Goal: Task Accomplishment & Management: Complete application form

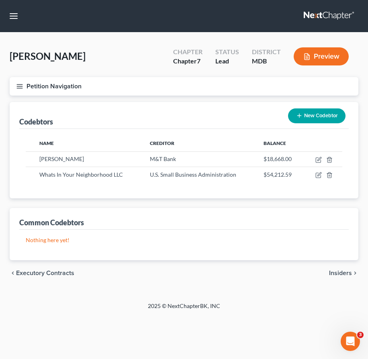
click at [19, 86] on line "button" at bounding box center [20, 86] width 6 height 0
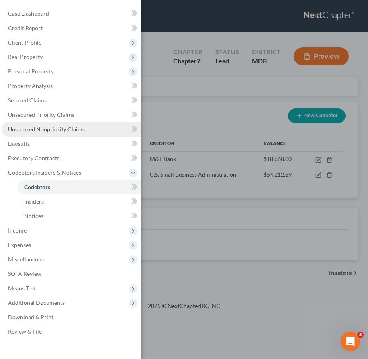
click at [35, 131] on span "Unsecured Nonpriority Claims" at bounding box center [46, 129] width 77 height 7
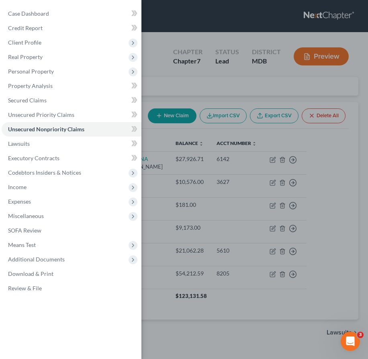
click at [158, 100] on div "Case Dashboard Payments Invoices Payments Payments Credit Report Client Profile" at bounding box center [184, 179] width 368 height 359
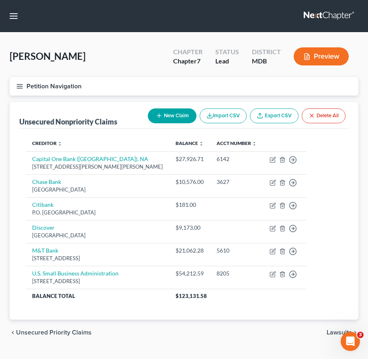
click at [164, 118] on button "New Claim" at bounding box center [172, 115] width 49 height 15
select select "0"
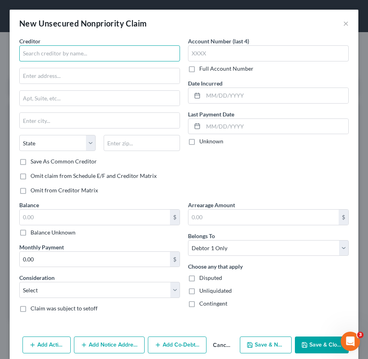
click at [45, 49] on input "text" at bounding box center [99, 53] width 161 height 16
type input "Deep Sync"
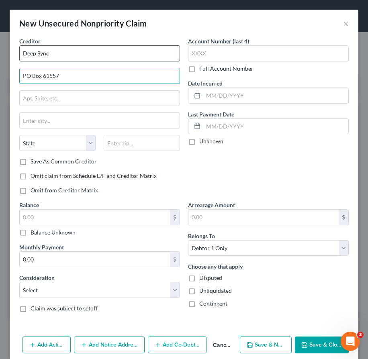
type input "PO Box 61557"
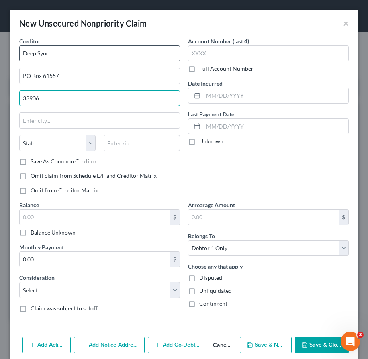
type input "33906"
drag, startPoint x: 53, startPoint y: 98, endPoint x: -32, endPoint y: 95, distance: 84.3
click at [0, 95] on html "Home New Case Client Portal Law Office of [PERSON_NAME], LLC [PERSON_NAME][EMAI…" at bounding box center [184, 188] width 368 height 376
click at [132, 137] on input "text" at bounding box center [142, 143] width 76 height 16
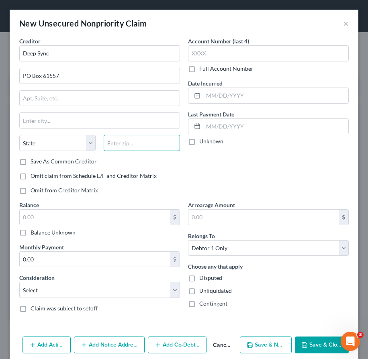
paste input "33906"
type input "33906"
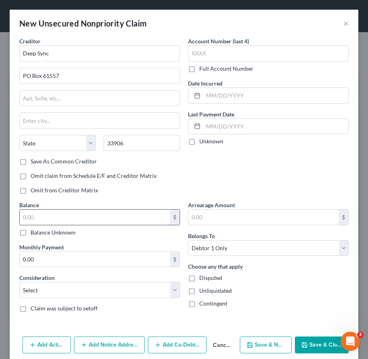
type input "[GEOGRAPHIC_DATA][PERSON_NAME]"
select select "9"
click at [61, 216] on input "text" at bounding box center [95, 217] width 150 height 15
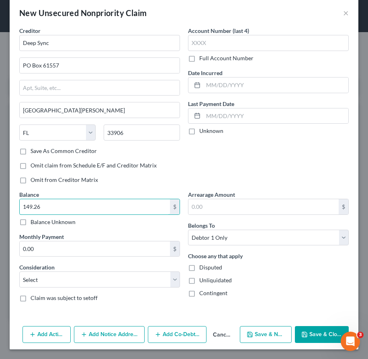
type input "149.26"
click at [173, 339] on button "Add Co-Debtor" at bounding box center [177, 334] width 59 height 17
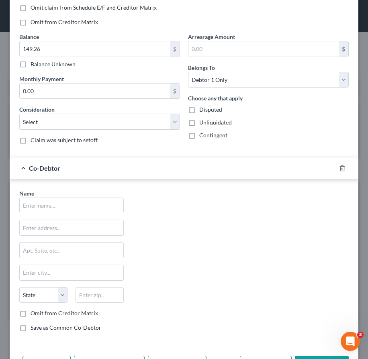
scroll to position [198, 0]
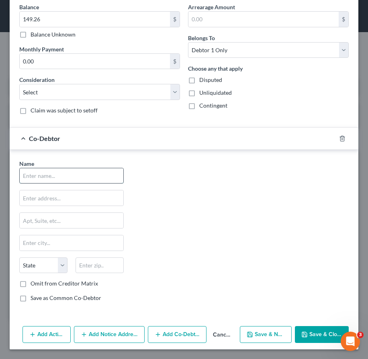
click at [38, 171] on input "text" at bounding box center [72, 175] width 104 height 15
type input "What's In Your Beighborhood"
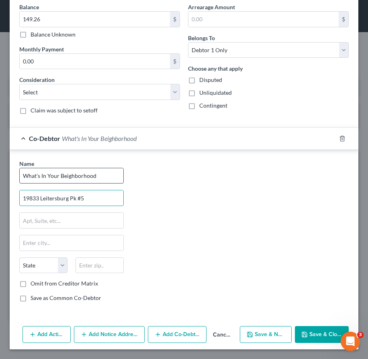
type input "19833 Leitersburg Pk #5"
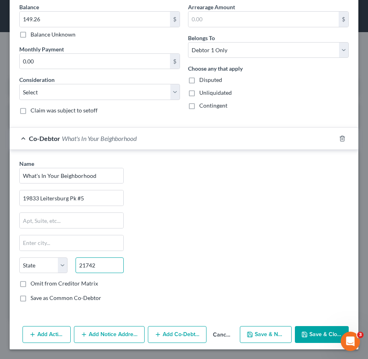
type input "21742"
type input "[GEOGRAPHIC_DATA]"
select select "21"
click at [31, 298] on label "Save as Common Co-Debtor" at bounding box center [66, 298] width 71 height 8
click at [34, 298] on input "Save as Common Co-Debtor" at bounding box center [36, 296] width 5 height 5
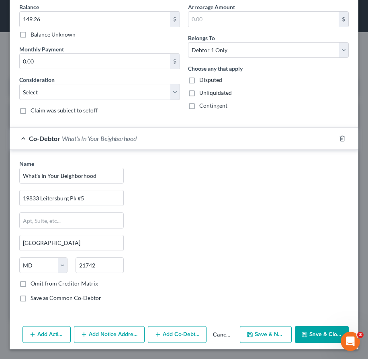
checkbox input "true"
click at [63, 177] on input "What's In Your Beighborhood" at bounding box center [72, 175] width 104 height 15
type input "What's In Your Neighborhood"
click at [317, 328] on button "Save & Close" at bounding box center [322, 334] width 54 height 17
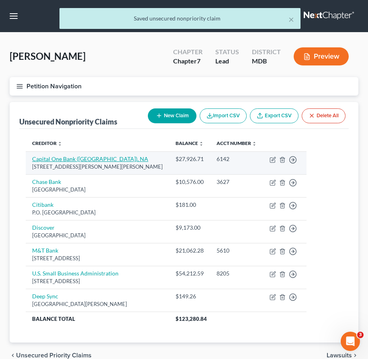
click at [35, 160] on link "Capital One Bank ([GEOGRAPHIC_DATA]), NA" at bounding box center [90, 158] width 116 height 7
select select "48"
select select "2"
select select "0"
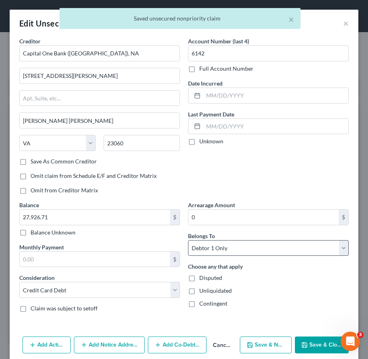
scroll to position [33, 0]
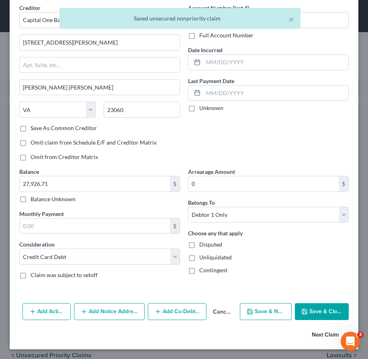
click at [314, 334] on button "Next Claim" at bounding box center [330, 334] width 37 height 17
select select "18"
select select "2"
select select "0"
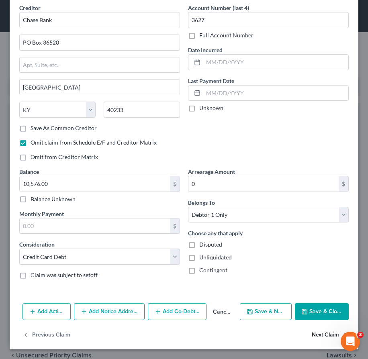
click at [315, 333] on button "Next Claim" at bounding box center [330, 334] width 37 height 17
select select "18"
select select "2"
select select "0"
click at [317, 332] on button "Next Claim" at bounding box center [330, 334] width 37 height 17
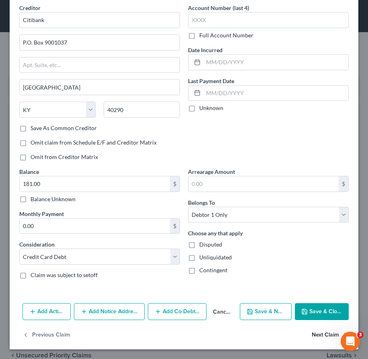
select select "28"
select select "2"
select select "0"
click at [314, 334] on button "Next Claim" at bounding box center [330, 334] width 37 height 17
select select "35"
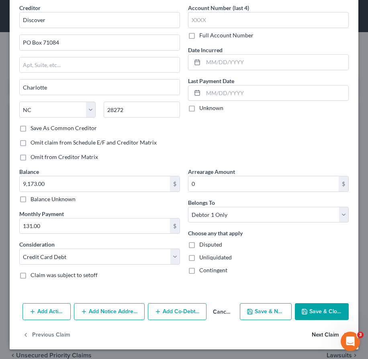
select select "2"
select select "0"
click at [328, 332] on button "Next Claim" at bounding box center [330, 334] width 37 height 17
select select "45"
select select "14"
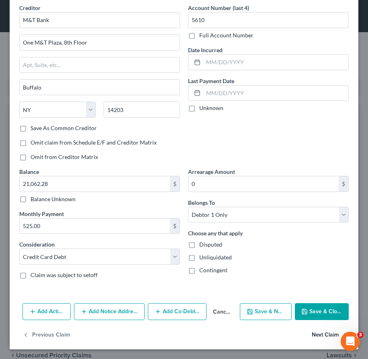
select select "0"
select select "21"
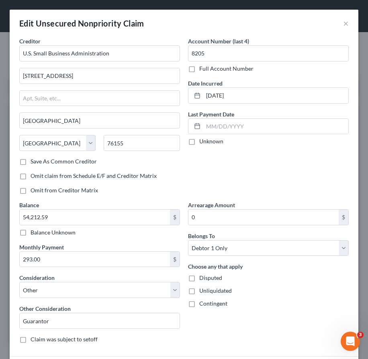
scroll to position [86, 0]
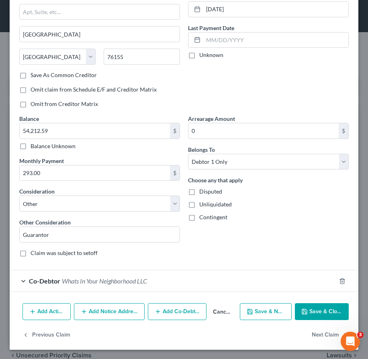
click at [75, 283] on span "Whats In Your Neighborhood LLC" at bounding box center [104, 281] width 85 height 8
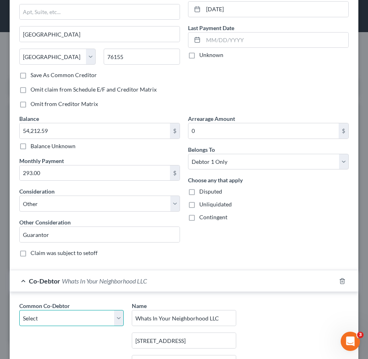
click at [119, 314] on select "Select What's In Your Neighborhood" at bounding box center [71, 318] width 104 height 16
select select "0"
type input "What's In Your Neighborhood"
type input "19833 Leitersburg Pk #5"
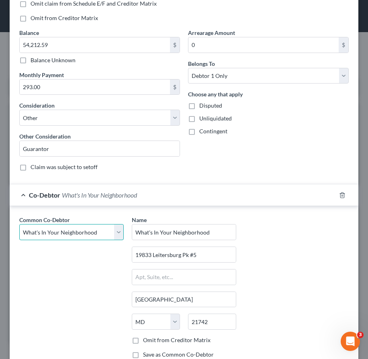
scroll to position [252, 0]
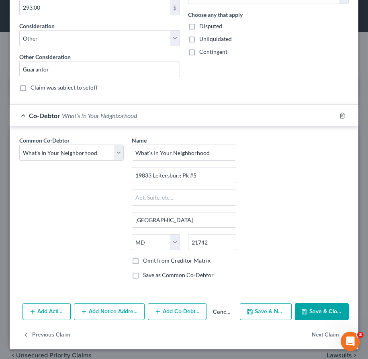
click at [320, 306] on button "Save & Close" at bounding box center [322, 311] width 54 height 17
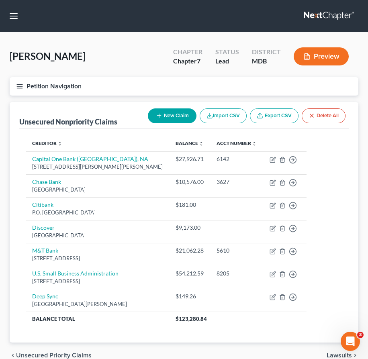
click at [172, 117] on button "New Claim" at bounding box center [172, 115] width 49 height 15
select select "0"
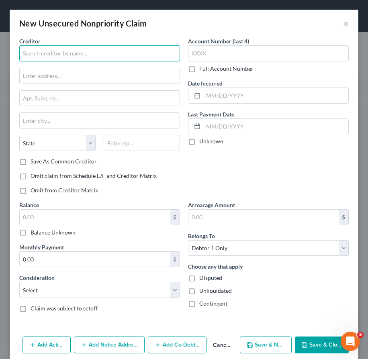
click at [43, 55] on input "text" at bounding box center [99, 53] width 161 height 16
type input "Cisco, Inc."
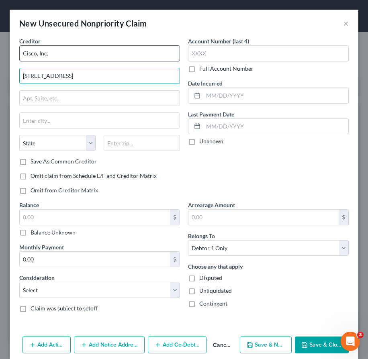
type input "[STREET_ADDRESS]"
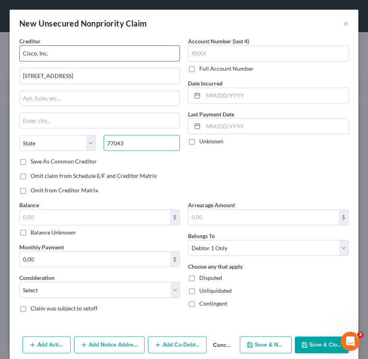
type input "77043"
type input "[GEOGRAPHIC_DATA]"
select select "45"
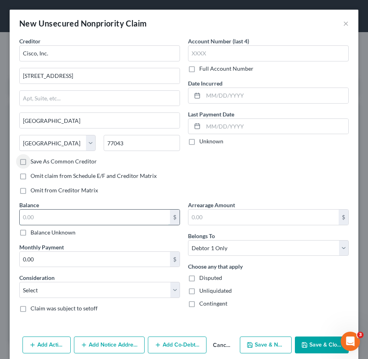
click at [36, 219] on input "text" at bounding box center [95, 217] width 150 height 15
type input "6,735"
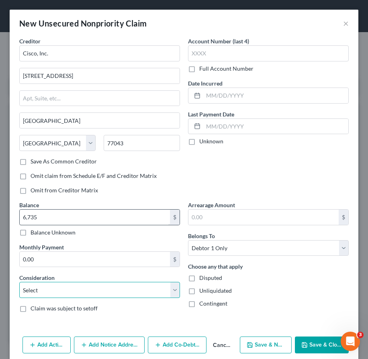
scroll to position [10, 0]
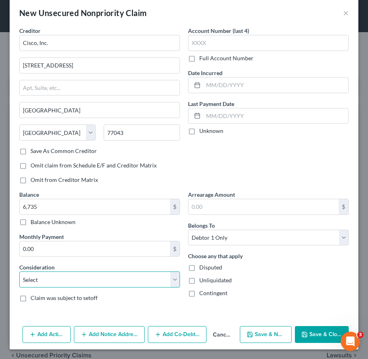
click at [51, 287] on select "Select Cable / Satellite Services Collection Agency Credit Card Debt Debt Couns…" at bounding box center [99, 279] width 161 height 16
click at [103, 280] on select "Select Cable / Satellite Services Collection Agency Credit Card Debt Debt Couns…" at bounding box center [99, 279] width 161 height 16
click at [125, 277] on select "Select Cable / Satellite Services Collection Agency Credit Card Debt Debt Couns…" at bounding box center [99, 279] width 161 height 16
select select "14"
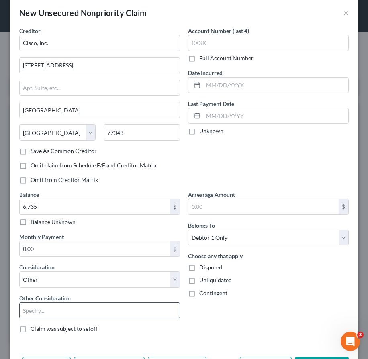
click at [37, 312] on input "text" at bounding box center [100, 310] width 160 height 15
click at [49, 313] on input "Service" at bounding box center [100, 310] width 160 height 15
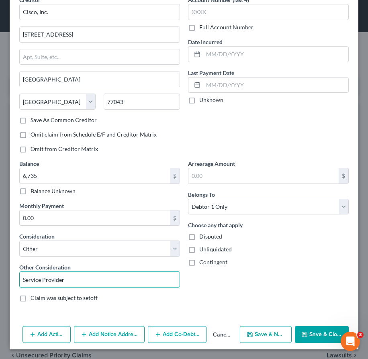
type input "Service Provider"
click at [322, 333] on button "Save & Close" at bounding box center [322, 334] width 54 height 17
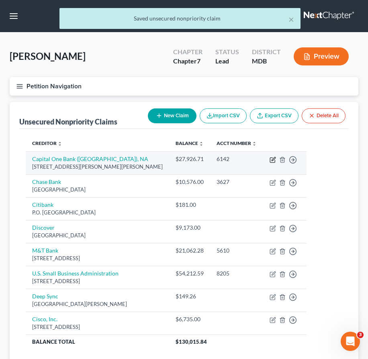
click at [271, 160] on icon "button" at bounding box center [273, 159] width 4 height 4
select select "48"
select select "2"
select select "0"
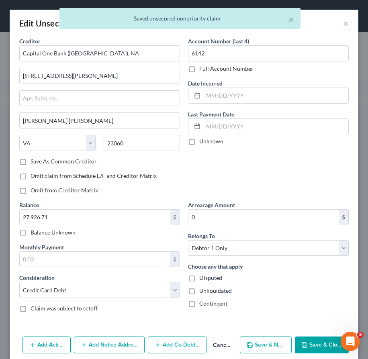
scroll to position [33, 0]
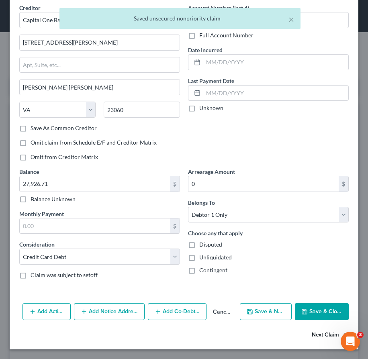
click at [324, 332] on button "Next Claim" at bounding box center [330, 334] width 37 height 17
select select "18"
select select "2"
select select "0"
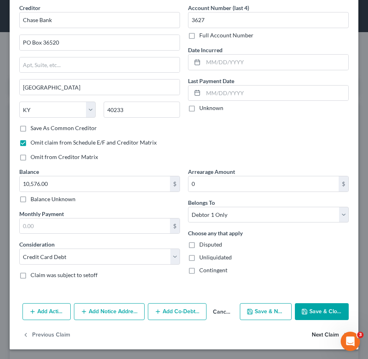
click at [315, 336] on button "Next Claim" at bounding box center [330, 334] width 37 height 17
select select "18"
select select "2"
select select "0"
click at [318, 334] on button "Next Claim" at bounding box center [330, 334] width 37 height 17
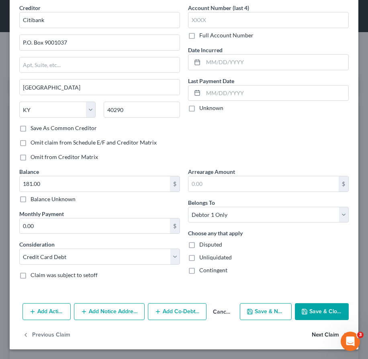
select select "28"
select select "2"
select select "0"
click at [329, 338] on button "Next Claim" at bounding box center [330, 334] width 37 height 17
select select "35"
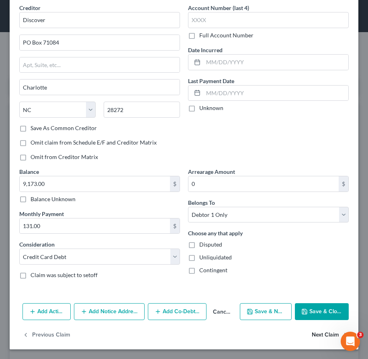
select select "2"
select select "0"
click at [330, 332] on button "Next Claim" at bounding box center [330, 334] width 37 height 17
select select "45"
select select "14"
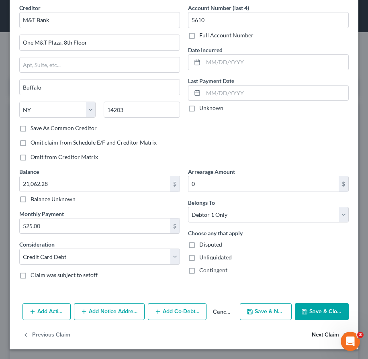
select select "0"
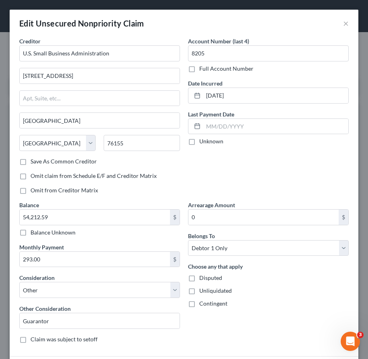
scroll to position [86, 0]
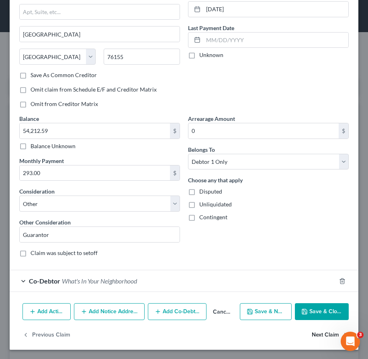
click at [319, 337] on button "Next Claim" at bounding box center [330, 334] width 37 height 17
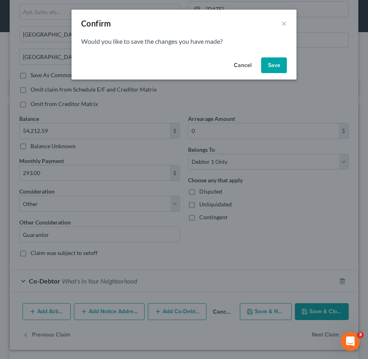
click at [271, 68] on button "Save" at bounding box center [274, 65] width 26 height 16
select select "9"
select select "0"
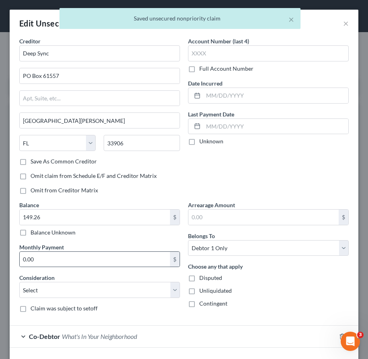
scroll to position [56, 0]
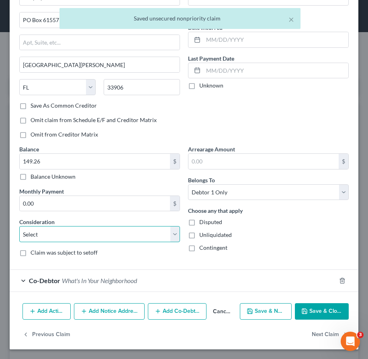
click at [130, 238] on select "Select Cable / Satellite Services Collection Agency Credit Card Debt Debt Couns…" at bounding box center [99, 234] width 161 height 16
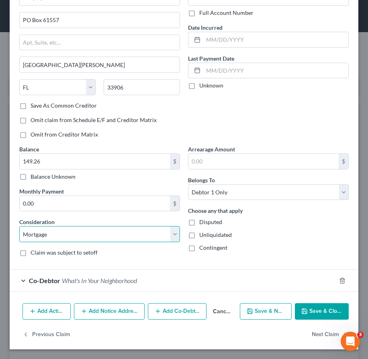
click at [69, 238] on select "Select Cable / Satellite Services Collection Agency Credit Card Debt Debt Couns…" at bounding box center [99, 234] width 161 height 16
click at [38, 238] on select "Select Cable / Satellite Services Collection Agency Credit Card Debt Debt Couns…" at bounding box center [99, 234] width 161 height 16
select select "14"
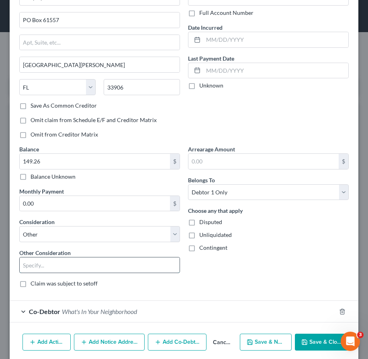
click at [39, 267] on input "text" at bounding box center [100, 264] width 160 height 15
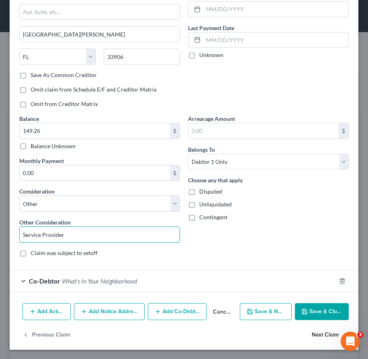
type input "Service Provider"
click at [317, 337] on button "Next Claim" at bounding box center [330, 334] width 37 height 17
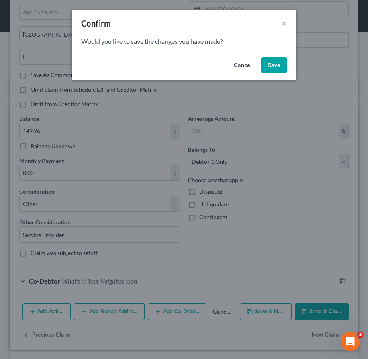
click at [270, 61] on button "Save" at bounding box center [274, 65] width 26 height 16
select select "45"
select select "14"
select select "0"
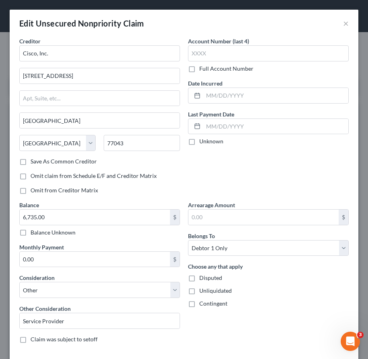
type input "0"
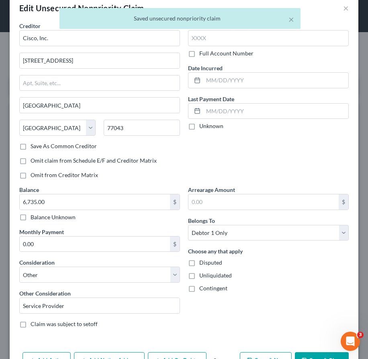
scroll to position [0, 0]
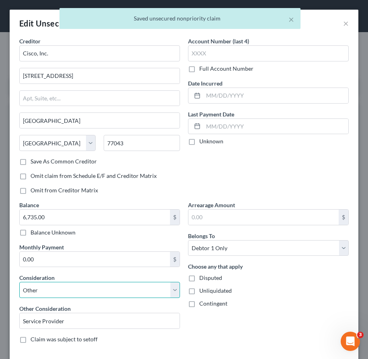
click at [73, 289] on select "Select Cable / Satellite Services Collection Agency Credit Card Debt Debt Couns…" at bounding box center [99, 290] width 161 height 16
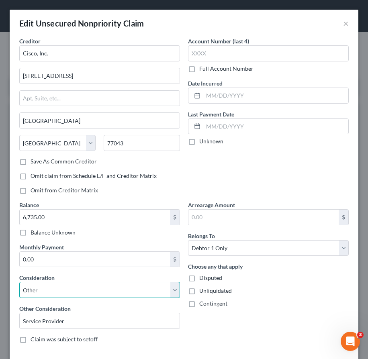
select select "1"
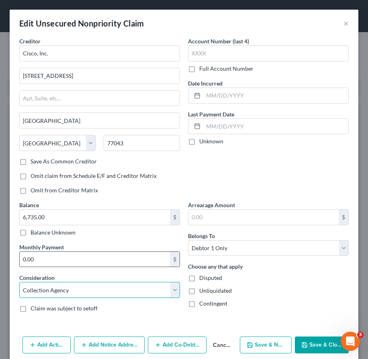
scroll to position [33, 0]
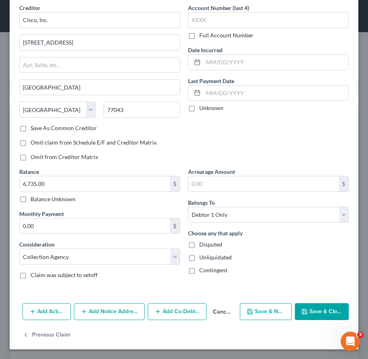
click at [314, 310] on button "Save & Close" at bounding box center [322, 311] width 54 height 17
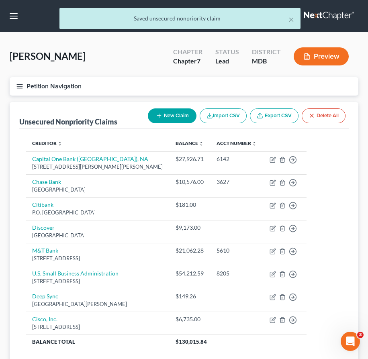
click at [18, 86] on icon "button" at bounding box center [19, 86] width 7 height 7
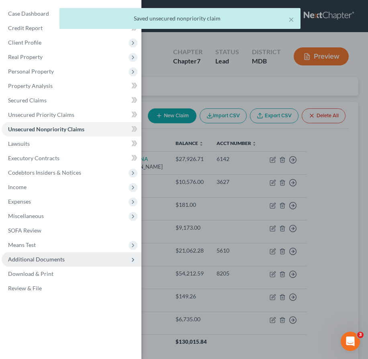
click at [42, 259] on span "Additional Documents" at bounding box center [36, 259] width 57 height 7
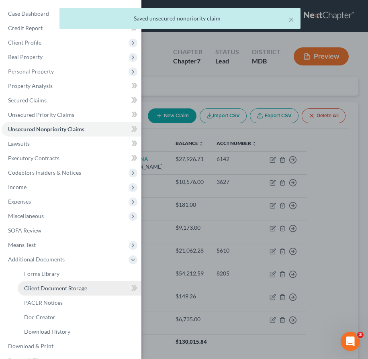
click at [42, 289] on span "Client Document Storage" at bounding box center [55, 288] width 63 height 7
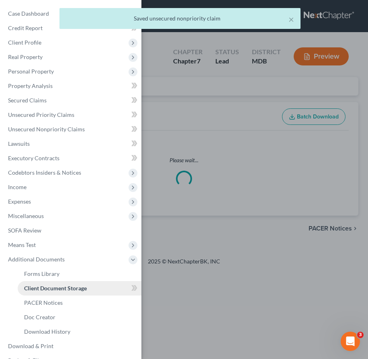
select select "14"
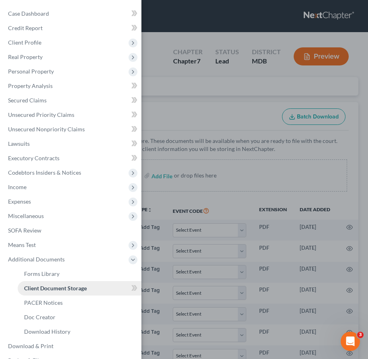
scroll to position [15, 0]
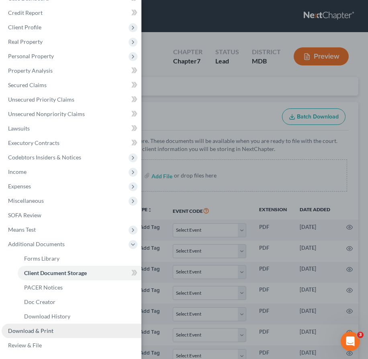
click at [34, 333] on span "Download & Print" at bounding box center [30, 330] width 45 height 7
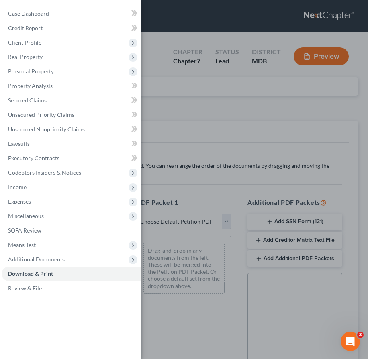
click at [214, 149] on div "Case Dashboard Payments Invoices Payments Payments Credit Report Client Profile" at bounding box center [184, 179] width 368 height 359
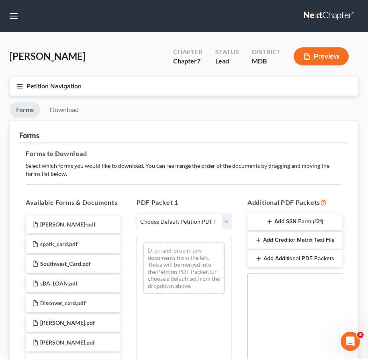
click at [226, 217] on select "Choose Default Petition PDF Packet Complete Bankruptcy Petition (all forms and …" at bounding box center [183, 222] width 95 height 16
select select "0"
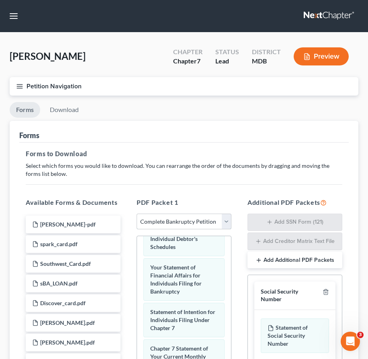
scroll to position [458, 0]
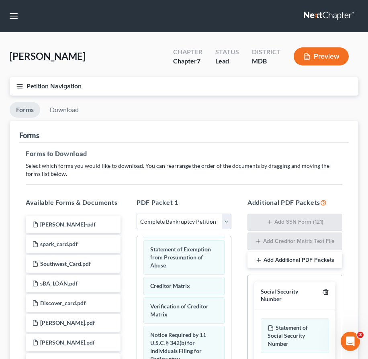
click at [324, 290] on icon "button" at bounding box center [326, 291] width 4 height 5
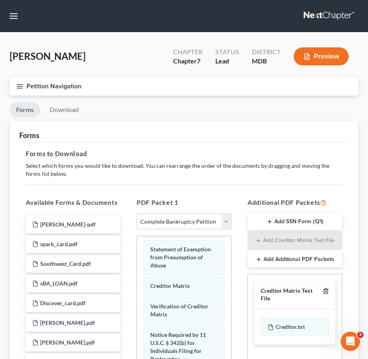
click at [324, 290] on icon "button" at bounding box center [325, 291] width 6 height 6
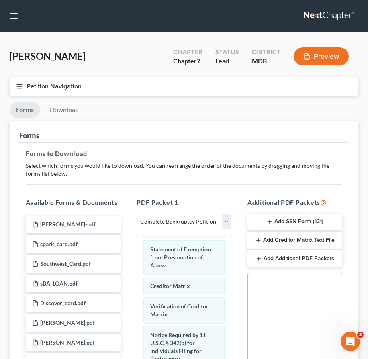
scroll to position [169, 0]
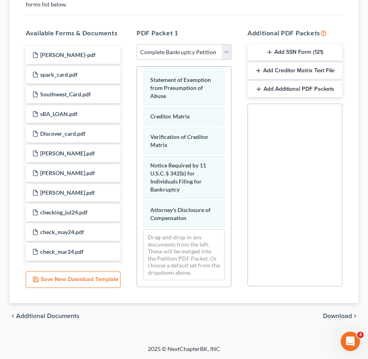
click at [329, 316] on span "Download" at bounding box center [337, 316] width 29 height 6
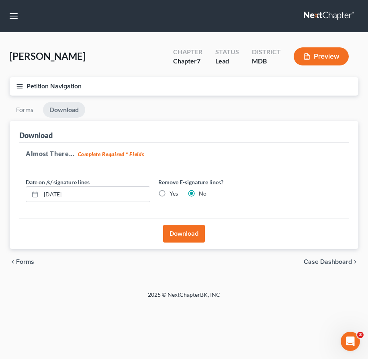
click at [192, 229] on button "Download" at bounding box center [184, 234] width 42 height 18
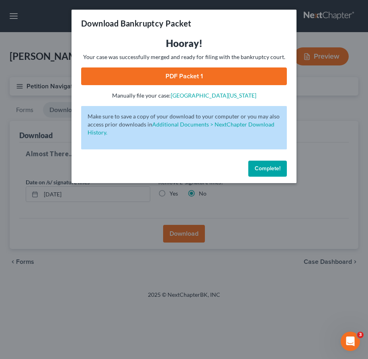
click at [165, 77] on link "PDF Packet 1" at bounding box center [184, 76] width 206 height 18
